Goal: Check status: Check status

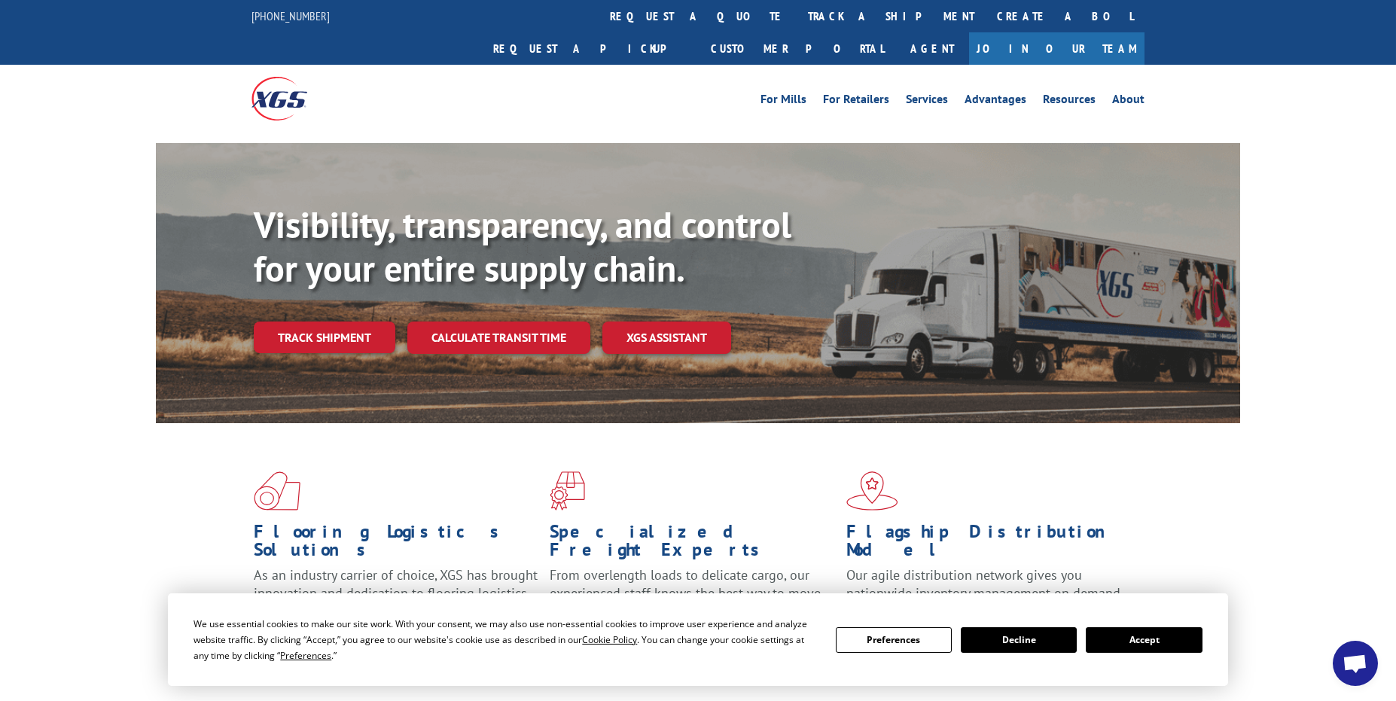
click at [797, 18] on link "track a shipment" at bounding box center [891, 16] width 189 height 32
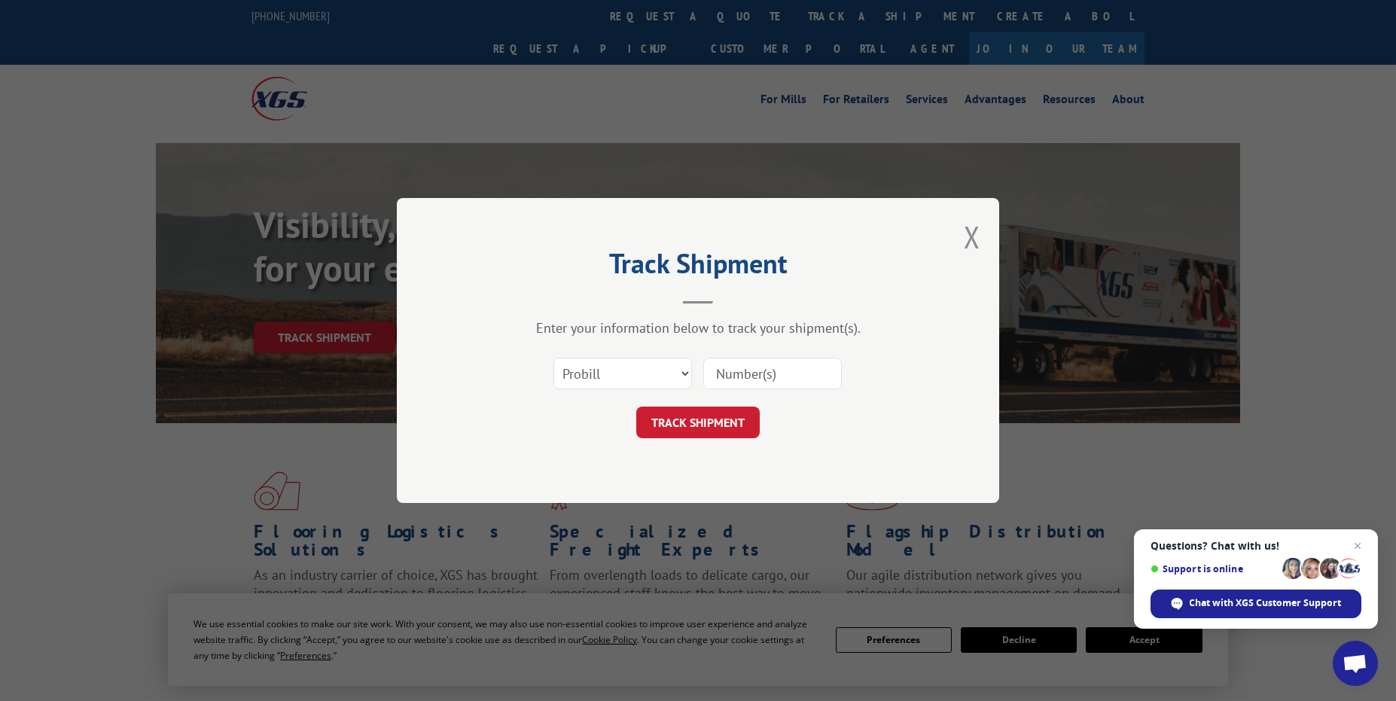
click at [746, 379] on input at bounding box center [772, 374] width 139 height 32
paste input "2879132"
type input "2879132"
click at [682, 414] on button "TRACK SHIPMENT" at bounding box center [698, 423] width 124 height 32
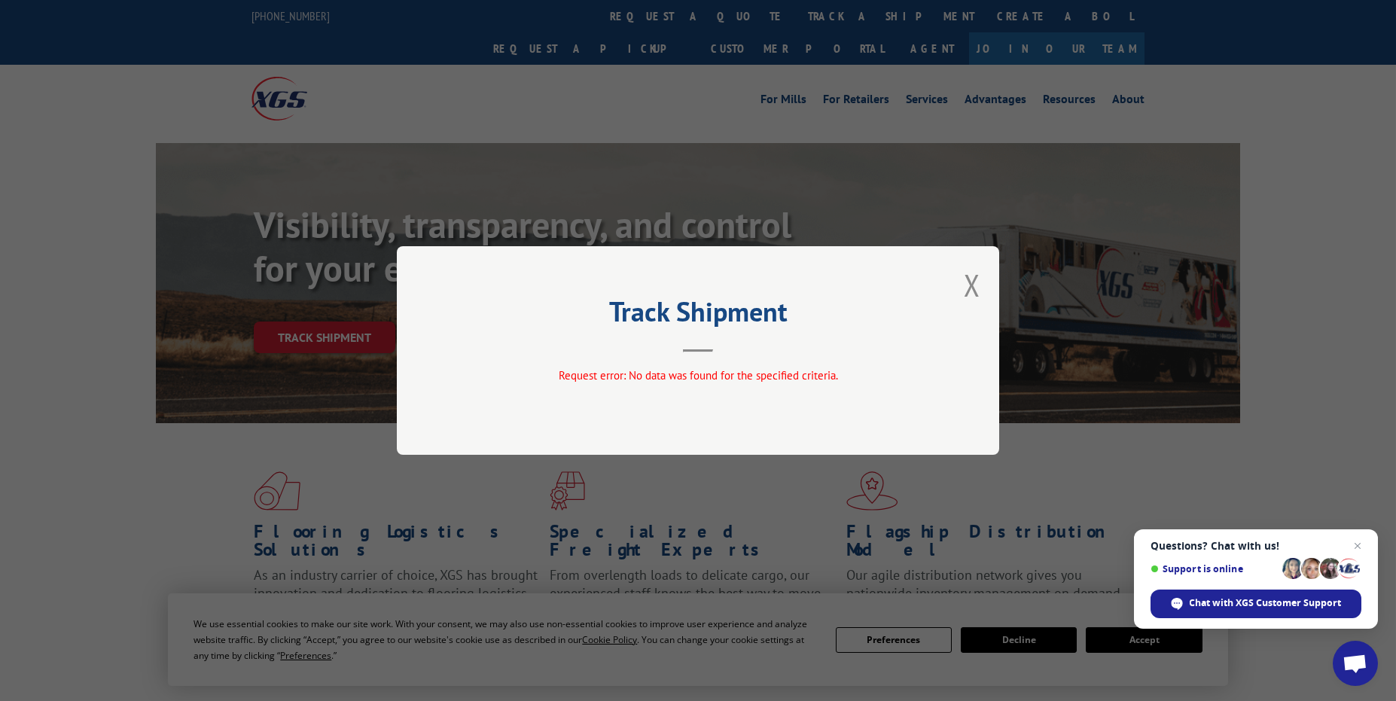
click at [970, 284] on button "Close modal" at bounding box center [972, 285] width 17 height 40
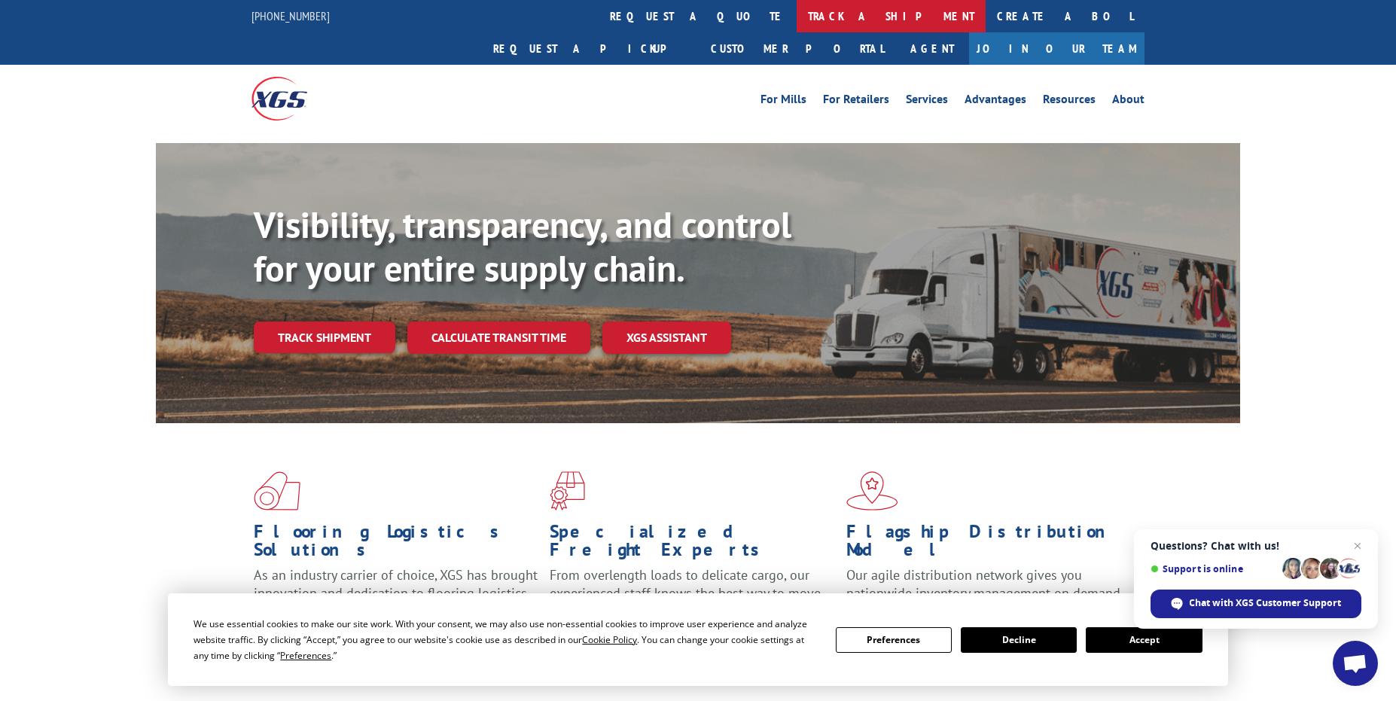
click at [797, 26] on link "track a shipment" at bounding box center [891, 16] width 189 height 32
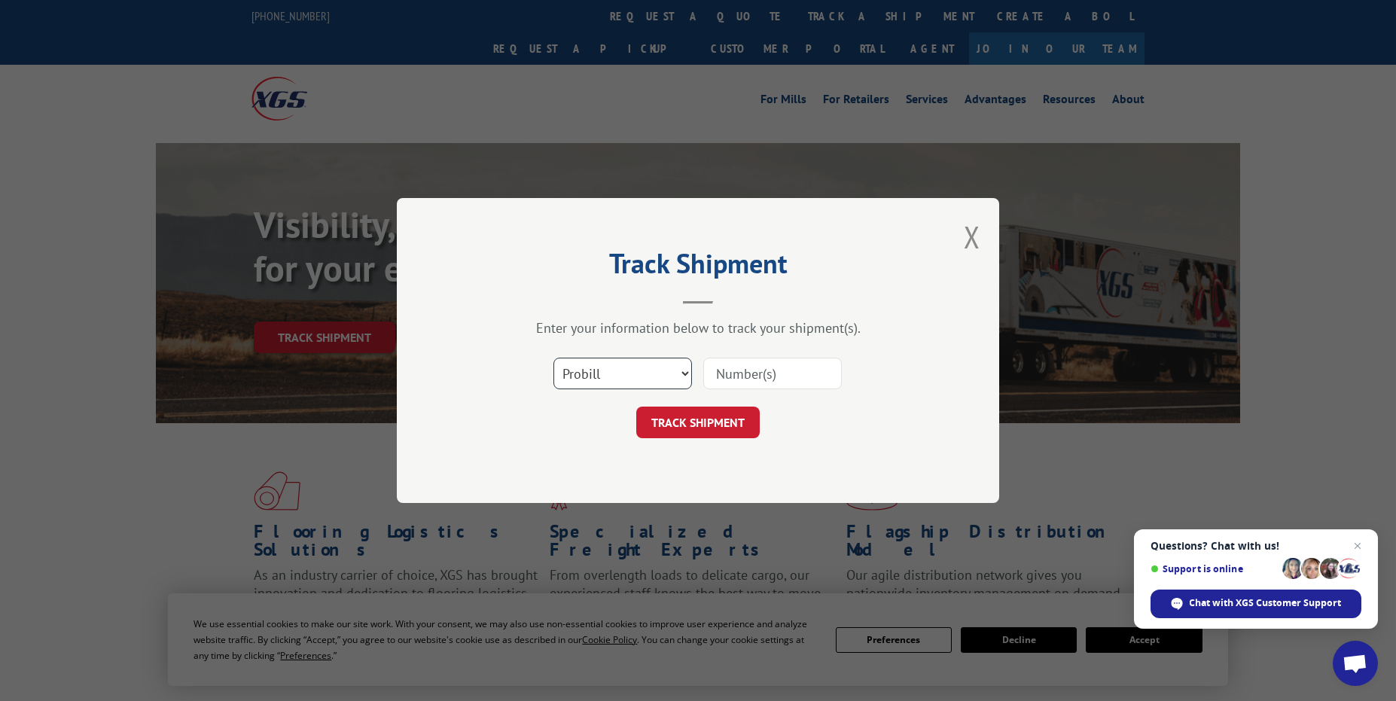
click at [625, 372] on select "Select category... Probill BOL PO" at bounding box center [623, 374] width 139 height 32
select select "bol"
click at [554, 358] on select "Select category... Probill BOL PO" at bounding box center [623, 374] width 139 height 32
paste input "2879132"
type input "2879132"
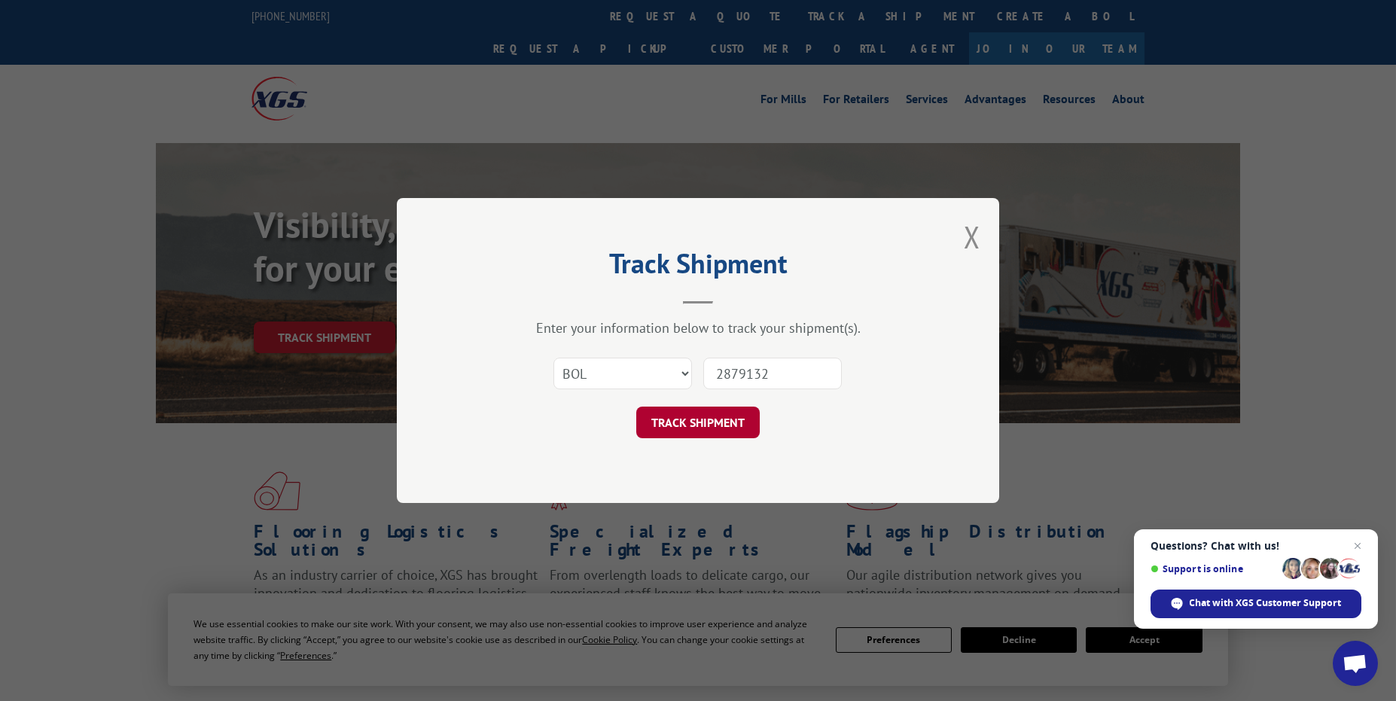
click at [726, 425] on button "TRACK SHIPMENT" at bounding box center [698, 423] width 124 height 32
